Goal: Information Seeking & Learning: Find specific fact

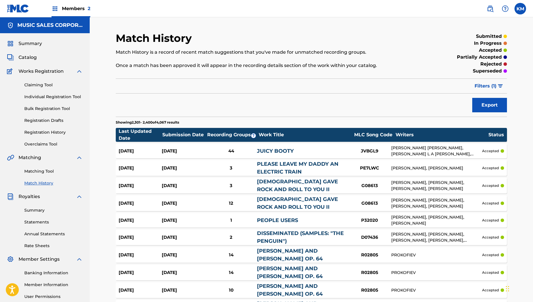
scroll to position [867, 0]
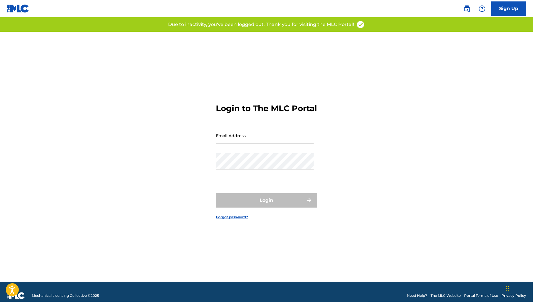
click at [273, 203] on div "Login" at bounding box center [266, 200] width 101 height 14
click at [362, 198] on div "Login to The MLC Portal Email Address Password Login Forgot password?" at bounding box center [266, 157] width 405 height 250
click at [268, 128] on form "Login to The MLC Portal Email Address Password Login Forgot password?" at bounding box center [266, 157] width 101 height 250
click at [266, 144] on input "Email Address" at bounding box center [265, 136] width 98 height 16
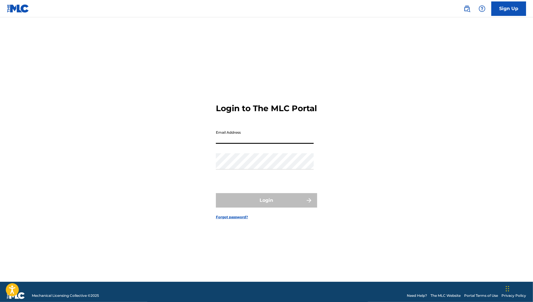
type input "[PERSON_NAME][EMAIL_ADDRESS][PERSON_NAME][DOMAIN_NAME]"
click at [467, 5] on img at bounding box center [466, 8] width 7 height 7
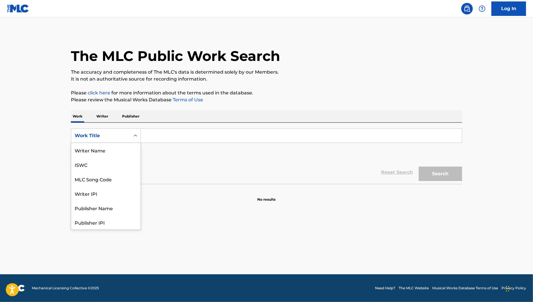
click at [114, 134] on div "Work Title" at bounding box center [101, 135] width 52 height 7
click at [108, 147] on div "MLC Song Code" at bounding box center [105, 150] width 69 height 14
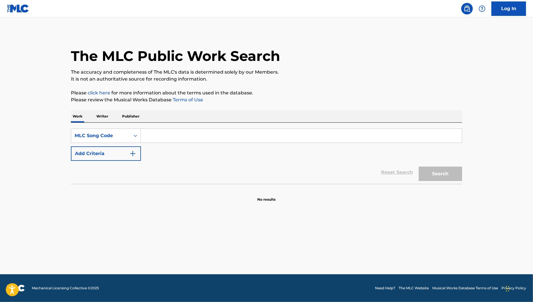
paste input "FVBMWW"
click at [179, 130] on input "FVBMWW" at bounding box center [301, 136] width 321 height 14
type input "FVBMWW"
click at [429, 175] on button "Search" at bounding box center [439, 174] width 43 height 14
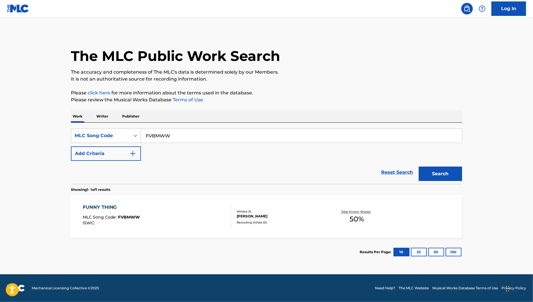
click at [229, 206] on div at bounding box center [228, 217] width 5 height 26
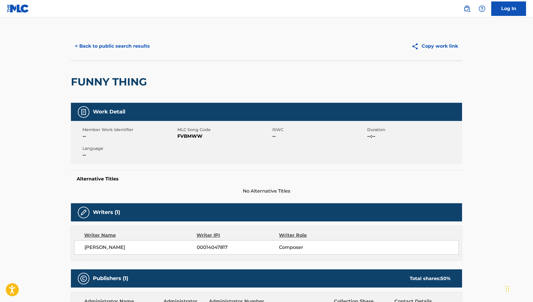
scroll to position [89, 0]
